Goal: Information Seeking & Learning: Learn about a topic

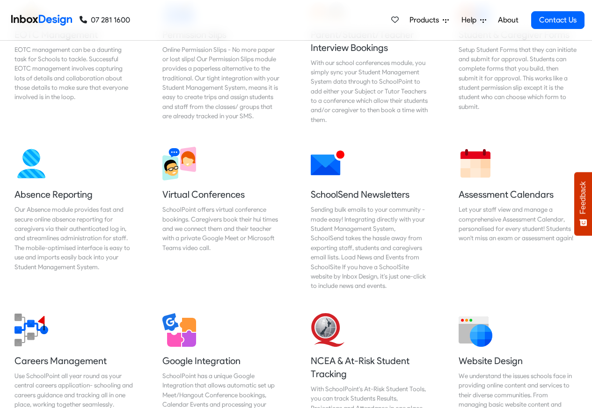
scroll to position [674, 0]
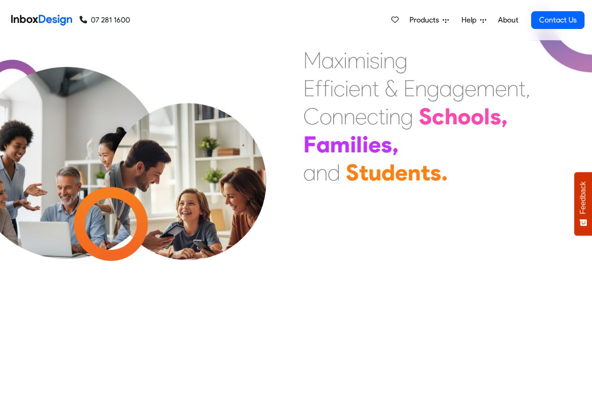
scroll to position [338, 0]
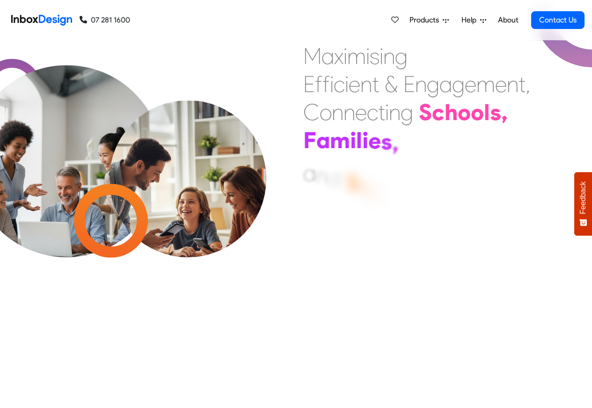
scroll to position [787, 0]
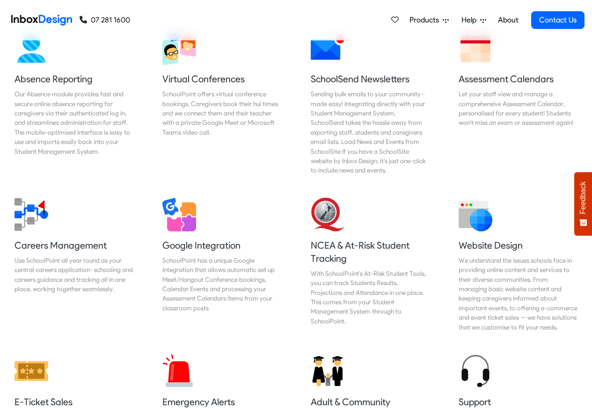
click at [424, 20] on span "Products" at bounding box center [425, 20] width 33 height 11
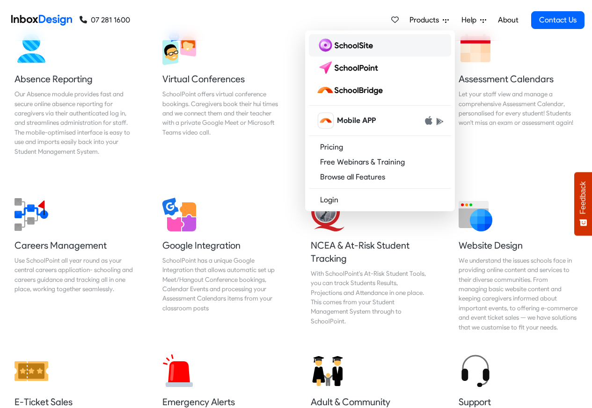
click at [338, 47] on img at bounding box center [346, 45] width 60 height 15
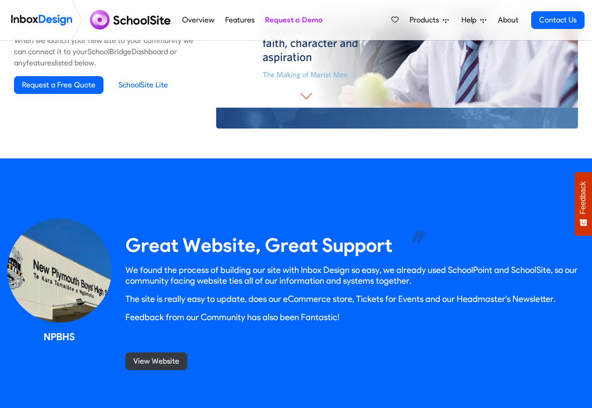
scroll to position [786, 0]
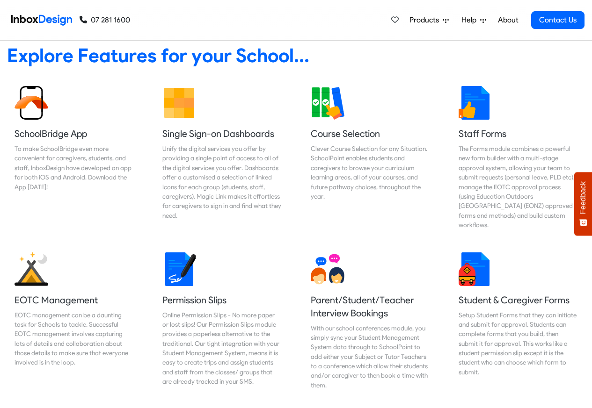
scroll to position [337, 0]
